Goal: Ask a question

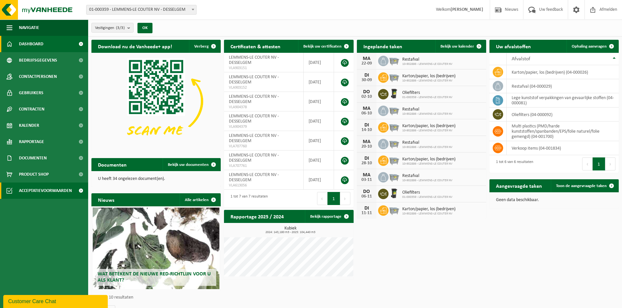
click at [53, 191] on span "Acceptatievoorwaarden" at bounding box center [45, 191] width 53 height 16
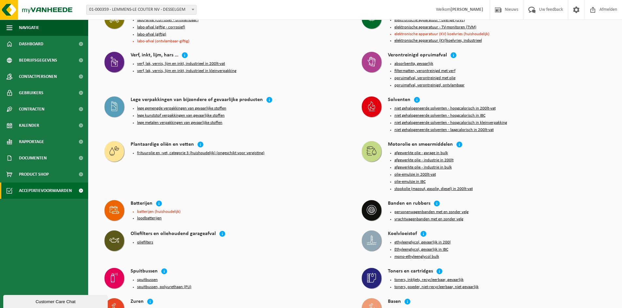
scroll to position [597, 0]
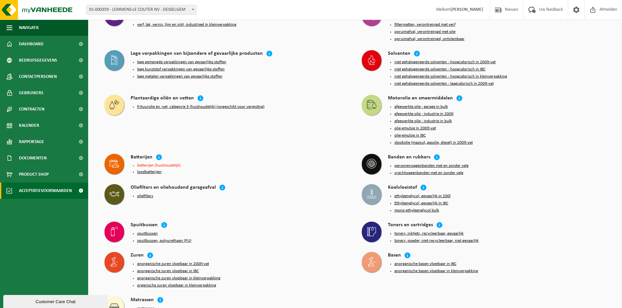
click at [431, 238] on button "toners, poeder, niet-recycleerbaar, niet gevaarlijk" at bounding box center [436, 240] width 84 height 5
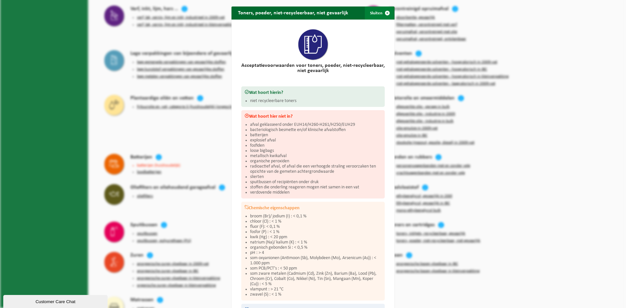
click at [374, 10] on button "Sluiten" at bounding box center [379, 13] width 29 height 13
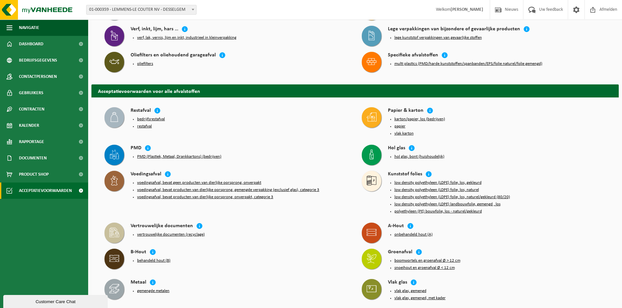
scroll to position [0, 0]
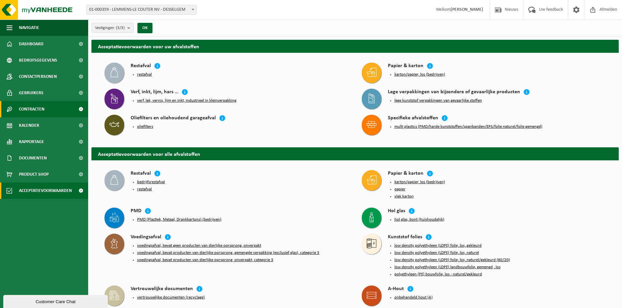
click at [63, 107] on link "Contracten" at bounding box center [44, 109] width 88 height 16
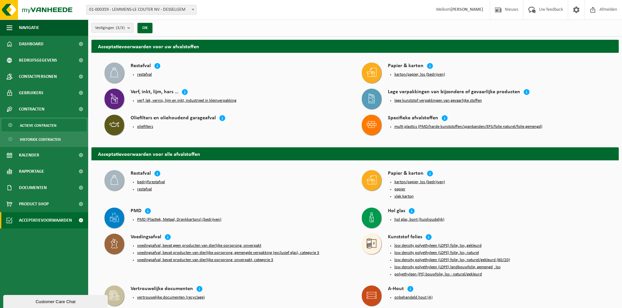
click at [48, 125] on span "Actieve contracten" at bounding box center [38, 125] width 37 height 12
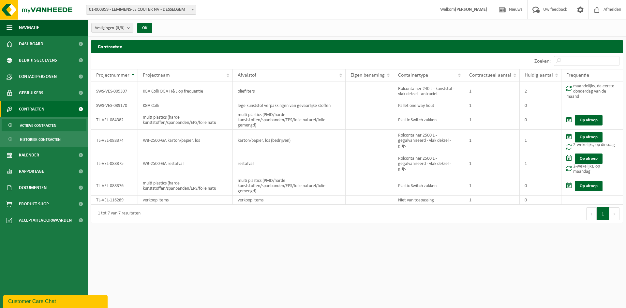
click at [47, 299] on div "Customer Care Chat" at bounding box center [55, 302] width 95 height 8
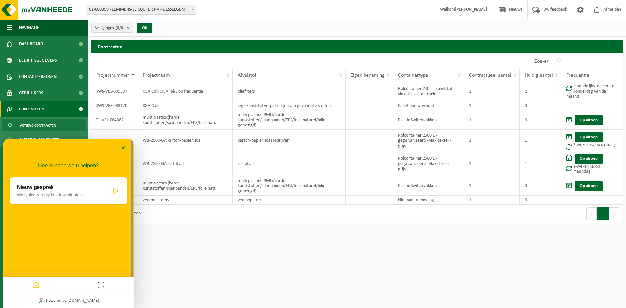
click at [99, 189] on p "Nieuw gesprek" at bounding box center [64, 188] width 94 height 6
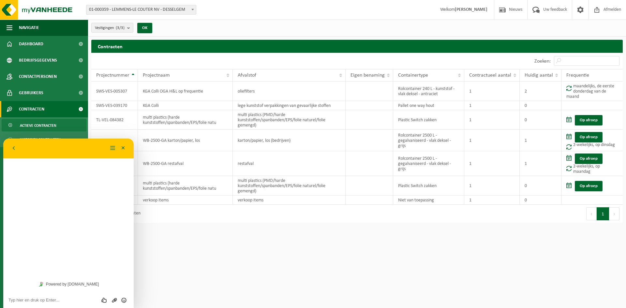
click at [59, 301] on textarea at bounding box center [68, 300] width 120 height 5
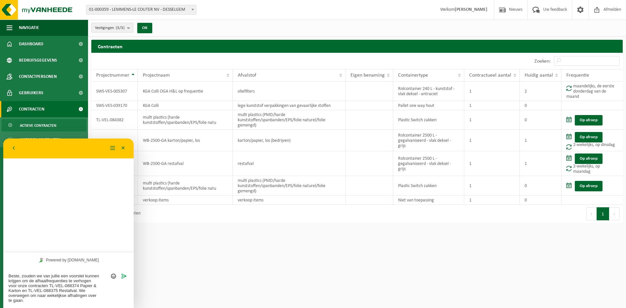
click at [79, 290] on textarea "Beste, zouden we van jullie een voorstel kunnen krijgen om de afhaalfrequenties…" at bounding box center [68, 288] width 120 height 29
click at [88, 299] on textarea "Beste, zouden we van jullie een voorstel kunnen krijgen om de afhaalfrequenties…" at bounding box center [68, 288] width 120 height 29
type textarea "Beste, zouden we van jullie een voorstel kunnen krijgen om de afhaalfrequenties…"
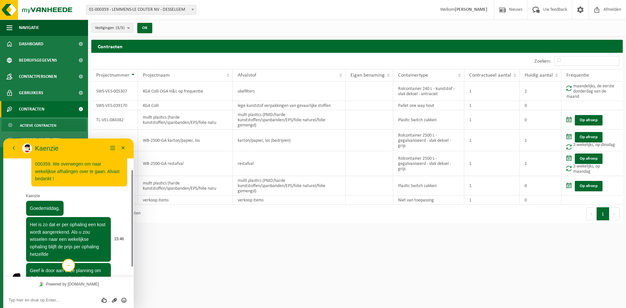
scroll to position [59, 0]
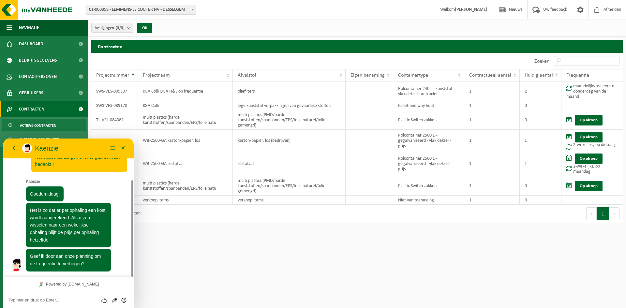
drag, startPoint x: 132, startPoint y: 198, endPoint x: 131, endPoint y: 178, distance: 19.9
click at [131, 178] on div at bounding box center [131, 208] width 5 height 138
drag, startPoint x: 132, startPoint y: 196, endPoint x: 131, endPoint y: 190, distance: 5.9
click at [131, 190] on div at bounding box center [132, 228] width 2 height 97
drag, startPoint x: 131, startPoint y: 190, endPoint x: 128, endPoint y: 181, distance: 9.8
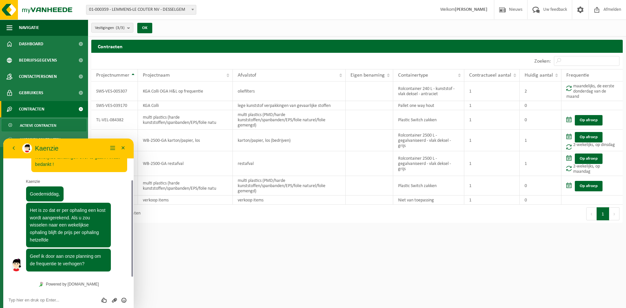
click at [128, 181] on div "15:42 Beste, zouden we van jullie een voorstel kunnen krijgen om de afhaalfrequ…" at bounding box center [68, 208] width 131 height 138
click at [38, 297] on div "Beoordeel deze chat Upload bestand Emoji invoeren" at bounding box center [68, 300] width 131 height 16
click at [39, 301] on textarea at bounding box center [68, 300] width 120 height 5
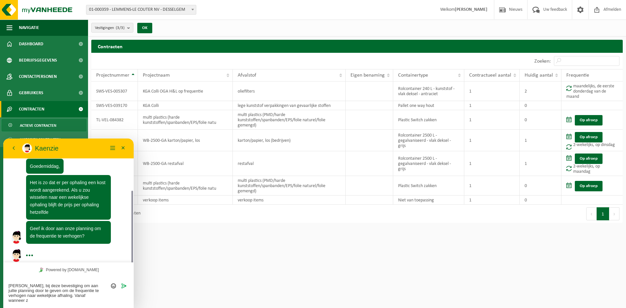
scroll to position [92, 0]
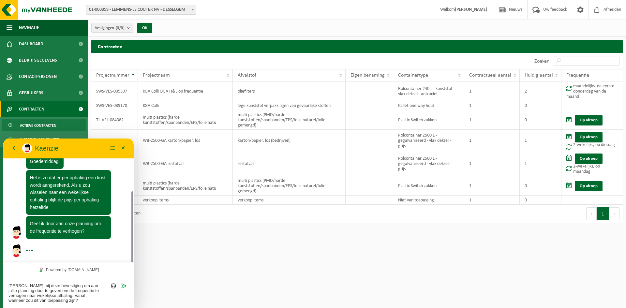
type textarea "Goedemiddag, bij deze bevestiging om aan jullie planning door te geven om de fr…"
drag, startPoint x: 133, startPoint y: 225, endPoint x: 127, endPoint y: 199, distance: 27.0
click at [127, 199] on div "15:42 Beste, zouden we van jullie een voorstel kunnen krijgen om de afhaalfrequ…" at bounding box center [68, 201] width 131 height 124
click at [124, 285] on icon "Verzenden" at bounding box center [124, 286] width 6 height 6
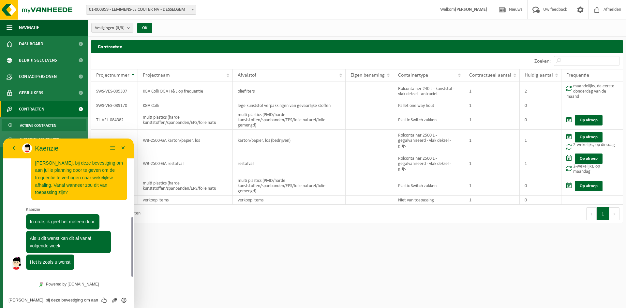
scroll to position [199, 0]
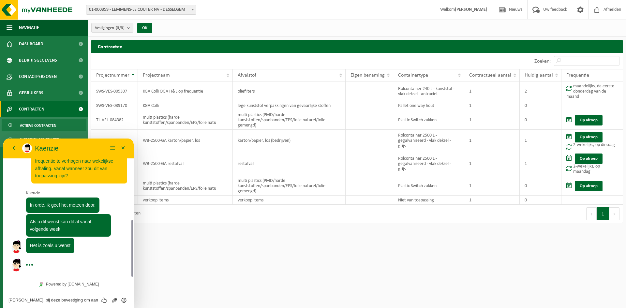
click at [50, 302] on textarea "Goedemiddag, bij deze bevestiging om aan jullie planning door te geven om de fr…" at bounding box center [68, 300] width 120 height 5
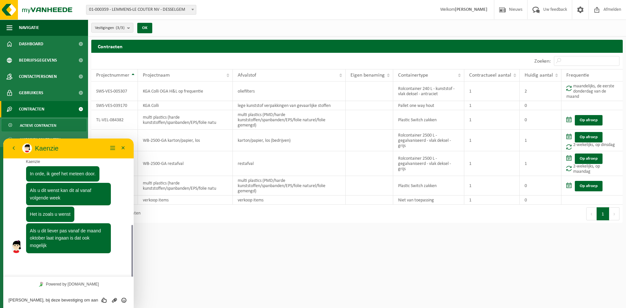
scroll to position [212, 0]
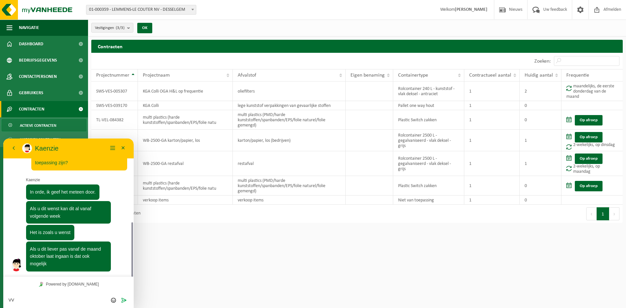
type textarea "V"
type textarea "Vanaf de maand oktober is goed ! Bedankt!"
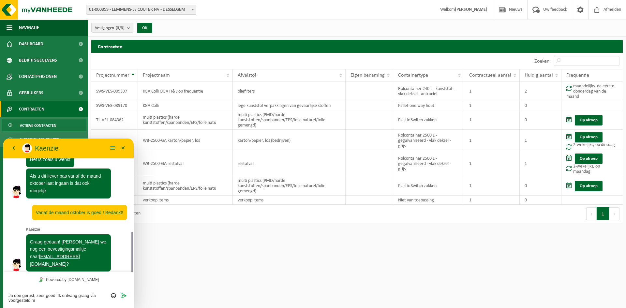
scroll to position [289, 0]
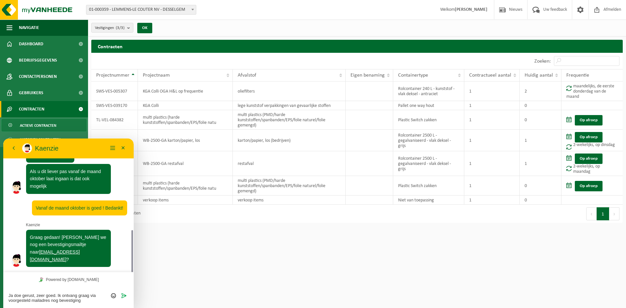
type textarea "Ja doe gerust, zeer goed. Ik ontvang graag via voorgesteld mailadres nog bevest…"
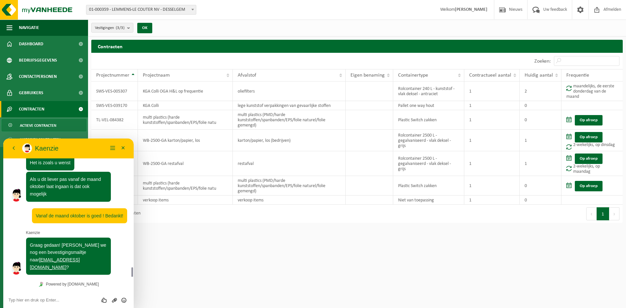
scroll to position [314, 0]
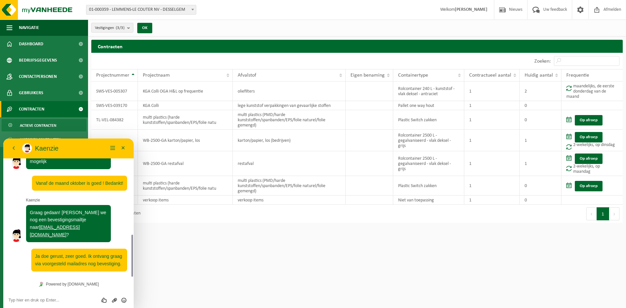
click at [53, 300] on textarea at bounding box center [68, 300] width 120 height 5
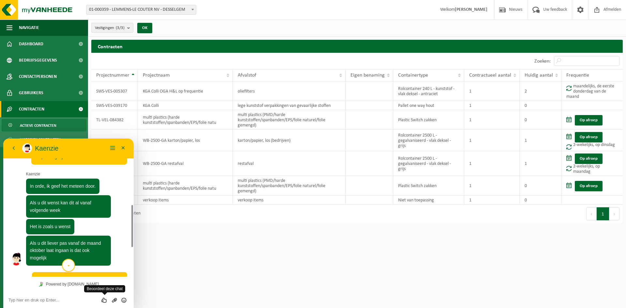
scroll to position [305, 0]
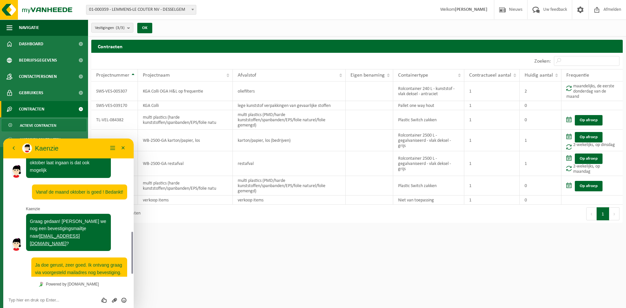
click at [67, 299] on textarea at bounding box center [68, 300] width 120 height 5
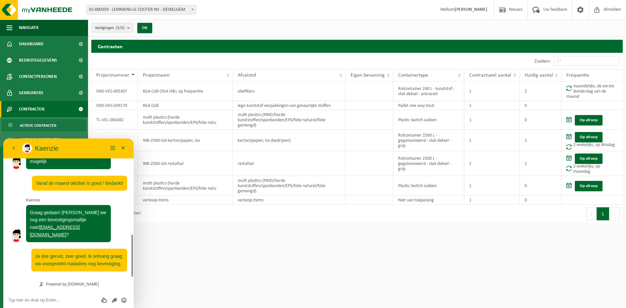
click at [227, 258] on html "Vestiging: 01-000359 - LEMMENS-LE COUTER NV - DESSELGEM 10-902886 - LEMMENS-LE …" at bounding box center [313, 154] width 626 height 308
drag, startPoint x: 133, startPoint y: 253, endPoint x: 174, endPoint y: 396, distance: 148.1
click at [134, 270] on html "Terug Kaenzie Kaenzie Menu Minimaliseer Terug Powered by tawk.to Beoordeel deze…" at bounding box center [68, 224] width 131 height 170
drag, startPoint x: 227, startPoint y: 257, endPoint x: 275, endPoint y: 264, distance: 48.8
click at [232, 258] on html "Vestiging: 01-000359 - LEMMENS-LE COUTER NV - DESSELGEM 10-902886 - LEMMENS-LE …" at bounding box center [313, 154] width 626 height 308
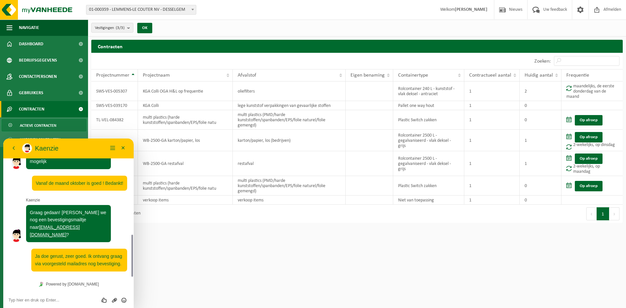
click at [52, 298] on div "Beoordeel deze chat Upload bestand Emoji invoeren" at bounding box center [68, 300] width 120 height 6
click at [53, 302] on textarea at bounding box center [68, 300] width 120 height 5
click at [392, 245] on html "Vestiging: 01-000359 - LEMMENS-LE COUTER NV - DESSELGEM 10-902886 - LEMMENS-LE …" at bounding box center [313, 154] width 626 height 308
drag, startPoint x: 231, startPoint y: 245, endPoint x: 196, endPoint y: 221, distance: 42.2
click at [231, 245] on html "Vestiging: 01-000359 - LEMMENS-LE COUTER NV - DESSELGEM 10-902886 - LEMMENS-LE …" at bounding box center [313, 154] width 626 height 308
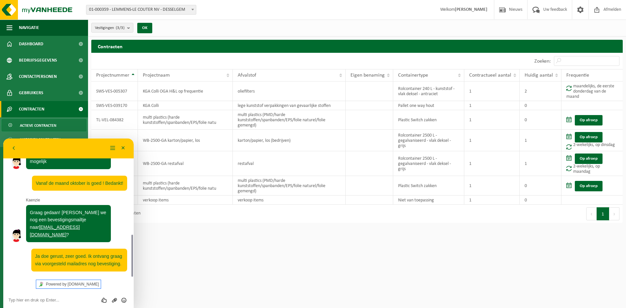
click at [59, 284] on link "Powered by tawk.to" at bounding box center [68, 284] width 65 height 8
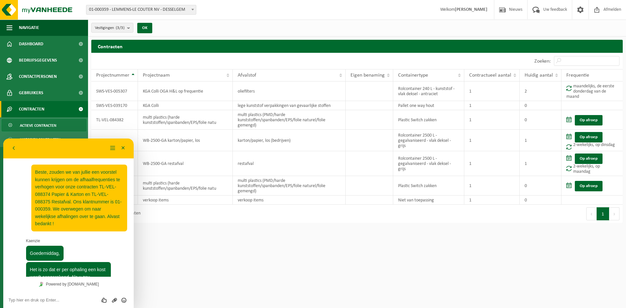
scroll to position [314, 0]
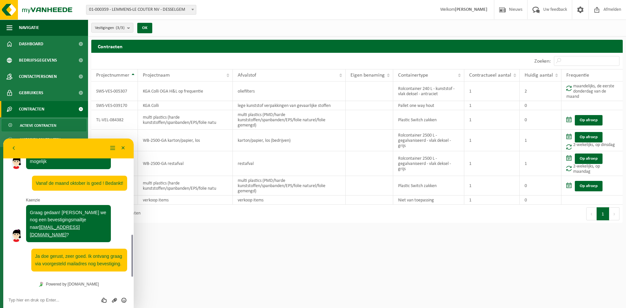
click at [37, 301] on textarea at bounding box center [68, 300] width 120 height 5
click at [113, 150] on button "Menu" at bounding box center [113, 149] width 10 height 10
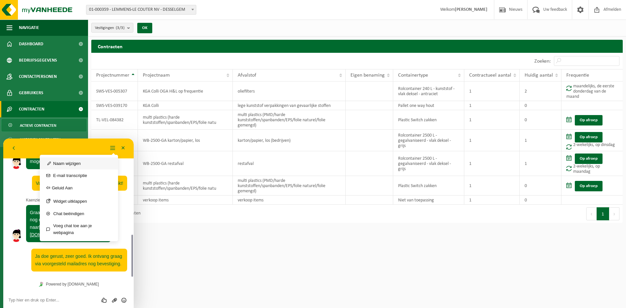
click at [99, 163] on button "Naam wijzigen" at bounding box center [79, 164] width 78 height 12
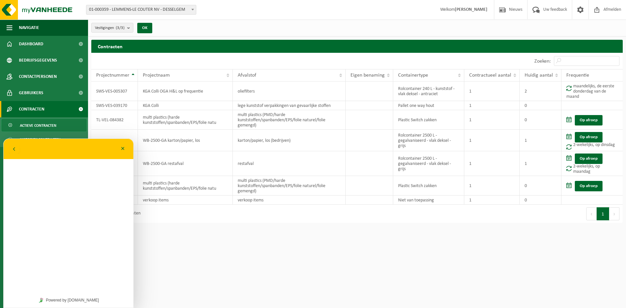
scroll to position [298, 0]
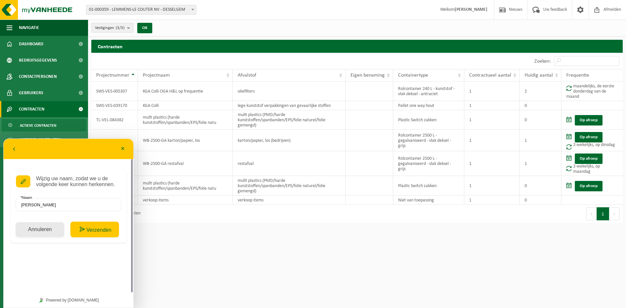
click at [44, 226] on button "Annuleren" at bounding box center [40, 230] width 49 height 15
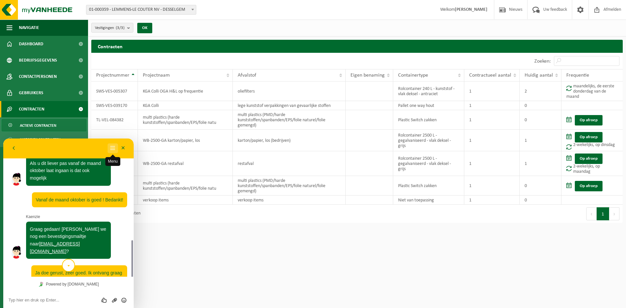
click at [111, 148] on button "Menu" at bounding box center [113, 149] width 10 height 10
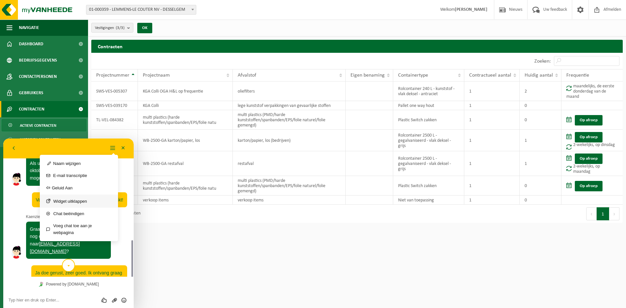
click at [91, 202] on button "Widget uitklappen" at bounding box center [79, 201] width 78 height 13
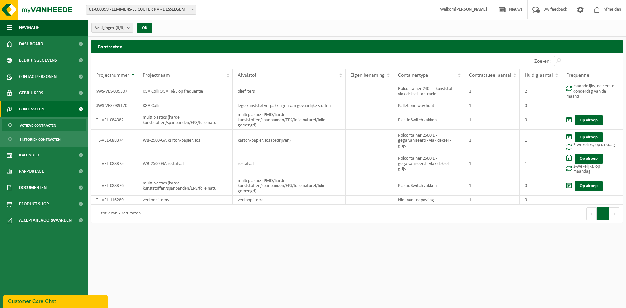
click at [67, 302] on div "Customer Care Chat" at bounding box center [55, 302] width 95 height 8
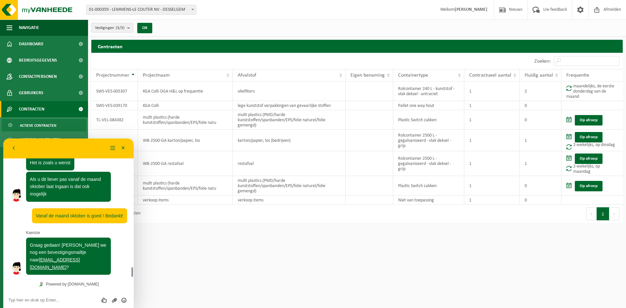
scroll to position [314, 0]
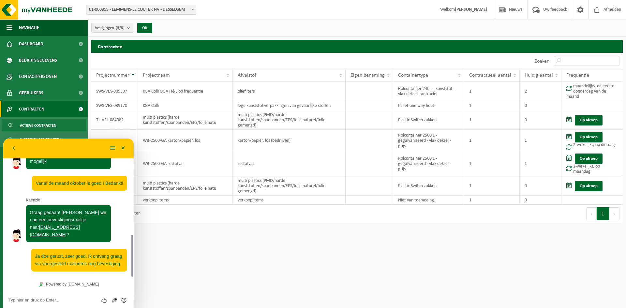
click at [287, 276] on html "Vestiging: 01-000359 - LEMMENS-LE COUTER NV - DESSELGEM 10-902886 - LEMMENS-LE …" at bounding box center [313, 154] width 626 height 308
drag, startPoint x: 292, startPoint y: 281, endPoint x: 113, endPoint y: 6, distance: 327.7
click at [291, 277] on html "Vestiging: 01-000359 - LEMMENS-LE COUTER NV - DESSELGEM 10-902886 - LEMMENS-LE …" at bounding box center [313, 154] width 626 height 308
